Goal: Register for event/course

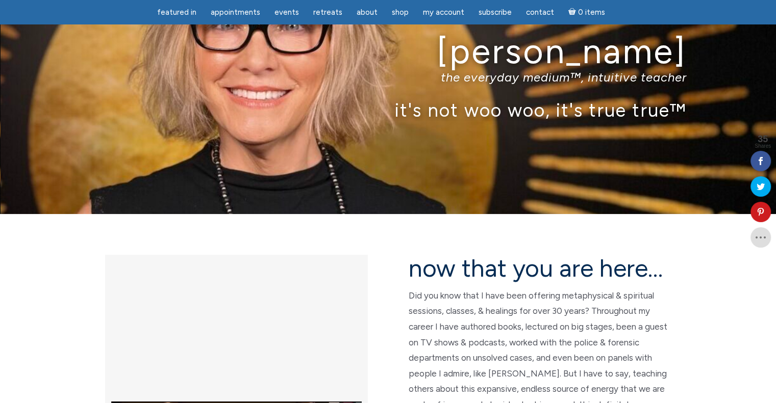
scroll to position [34, 0]
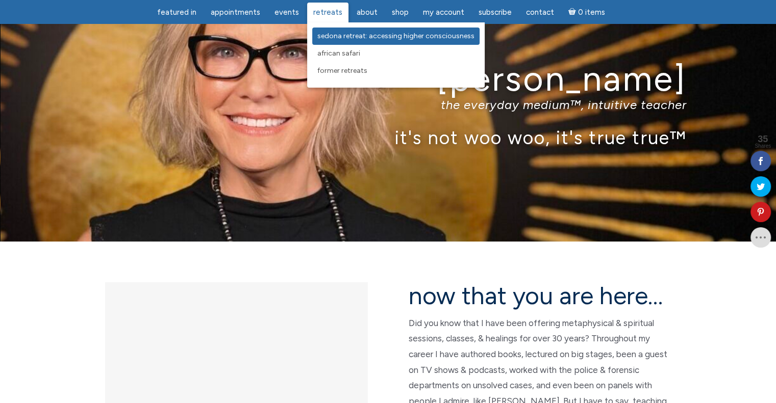
click at [321, 38] on span "Sedona Retreat: Accessing Higher Consciousness" at bounding box center [395, 36] width 157 height 9
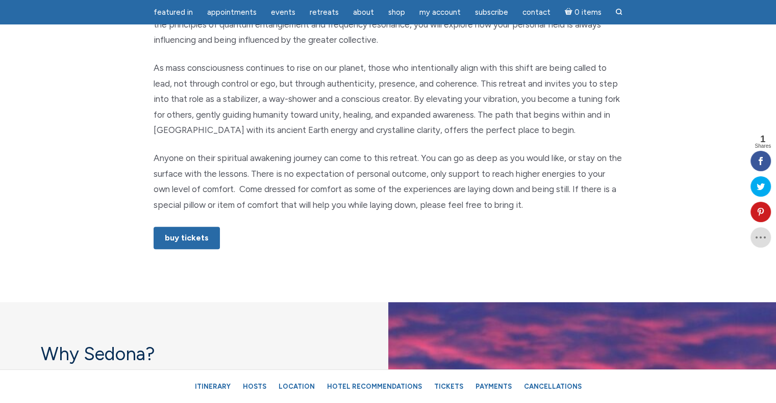
scroll to position [578, 0]
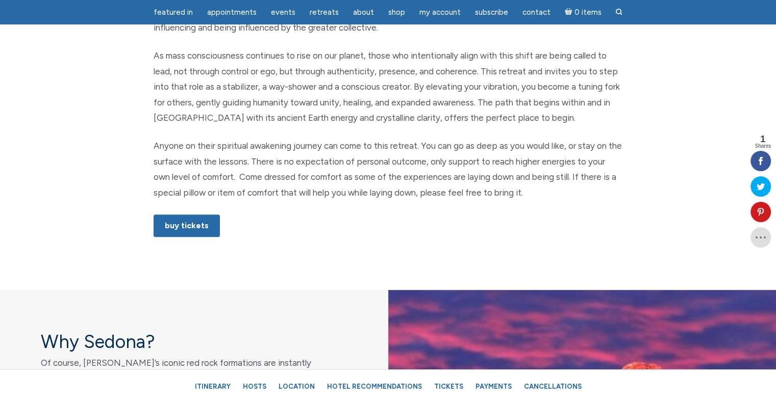
click at [6, 242] on section "Accessing Higher Consciousness Why access higher consciousness energy now? Cons…" at bounding box center [388, 60] width 776 height 460
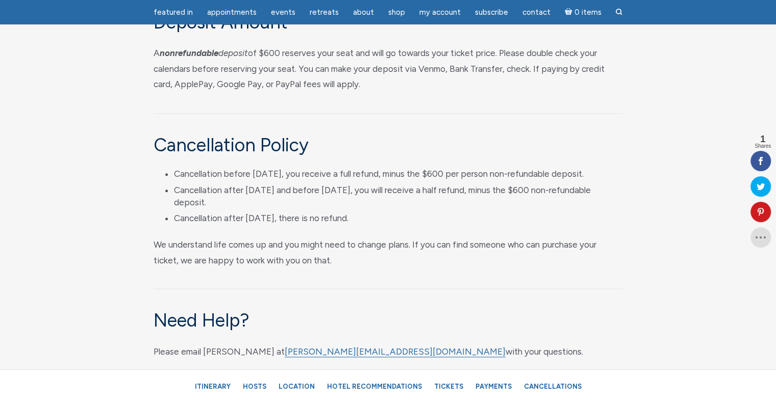
scroll to position [4963, 0]
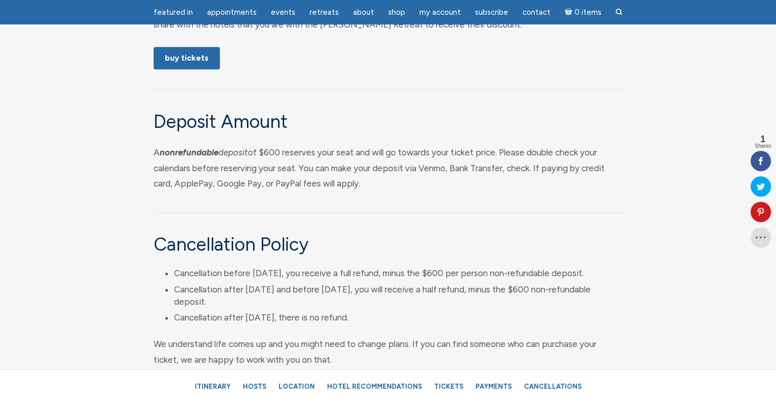
click at [718, 63] on section "Tickets Tickets for the retreat are $1595 (credit card fees will apply). A $600…" at bounding box center [388, 217] width 776 height 701
